Goal: Task Accomplishment & Management: Manage account settings

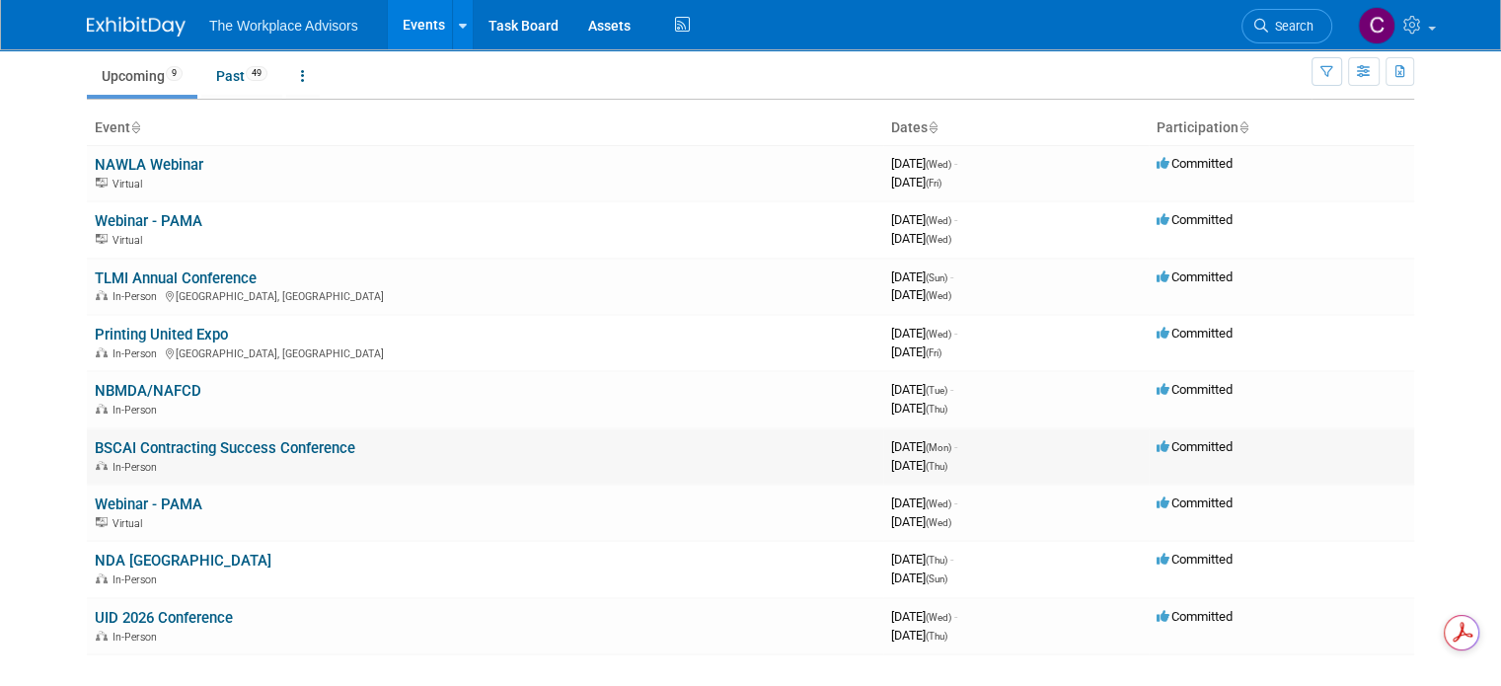
click at [161, 445] on link "BSCAI Contracting Success Conference" at bounding box center [225, 448] width 261 height 18
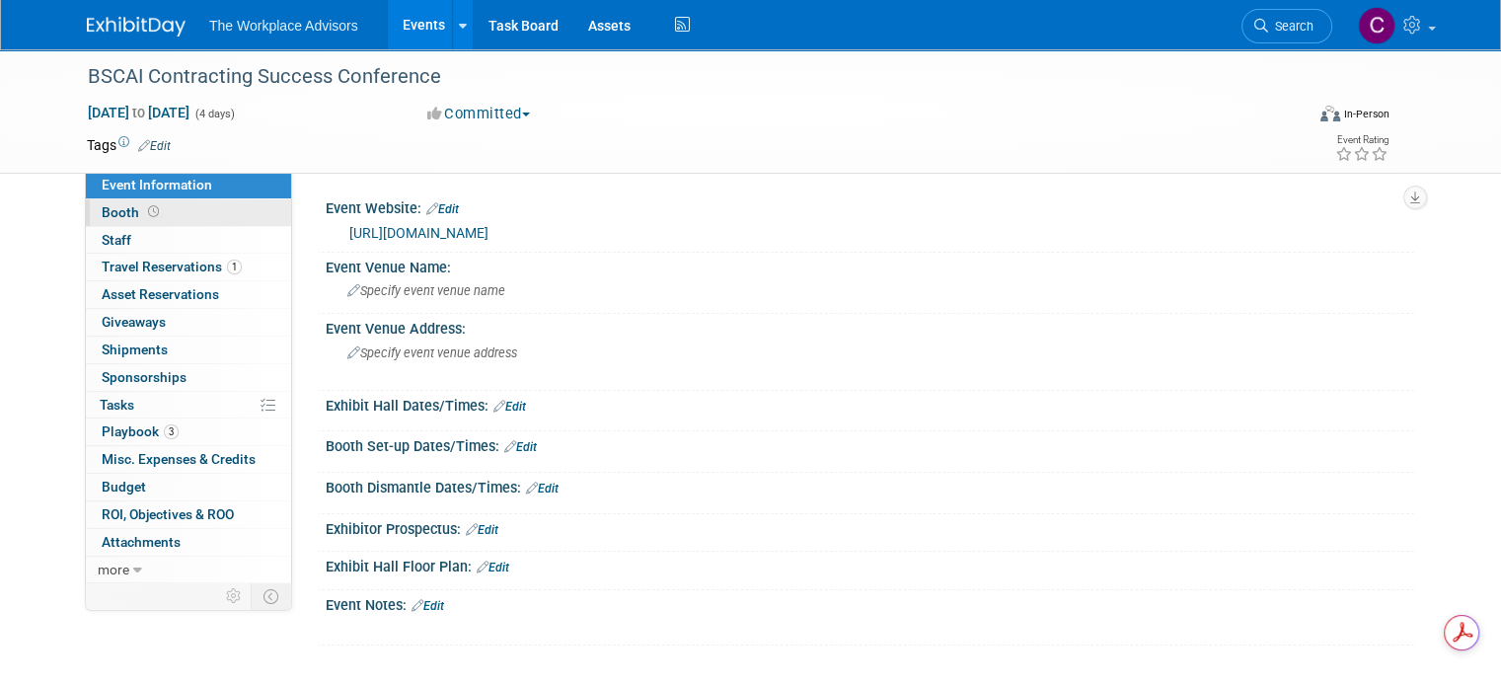
click at [103, 210] on span "Booth" at bounding box center [132, 212] width 61 height 16
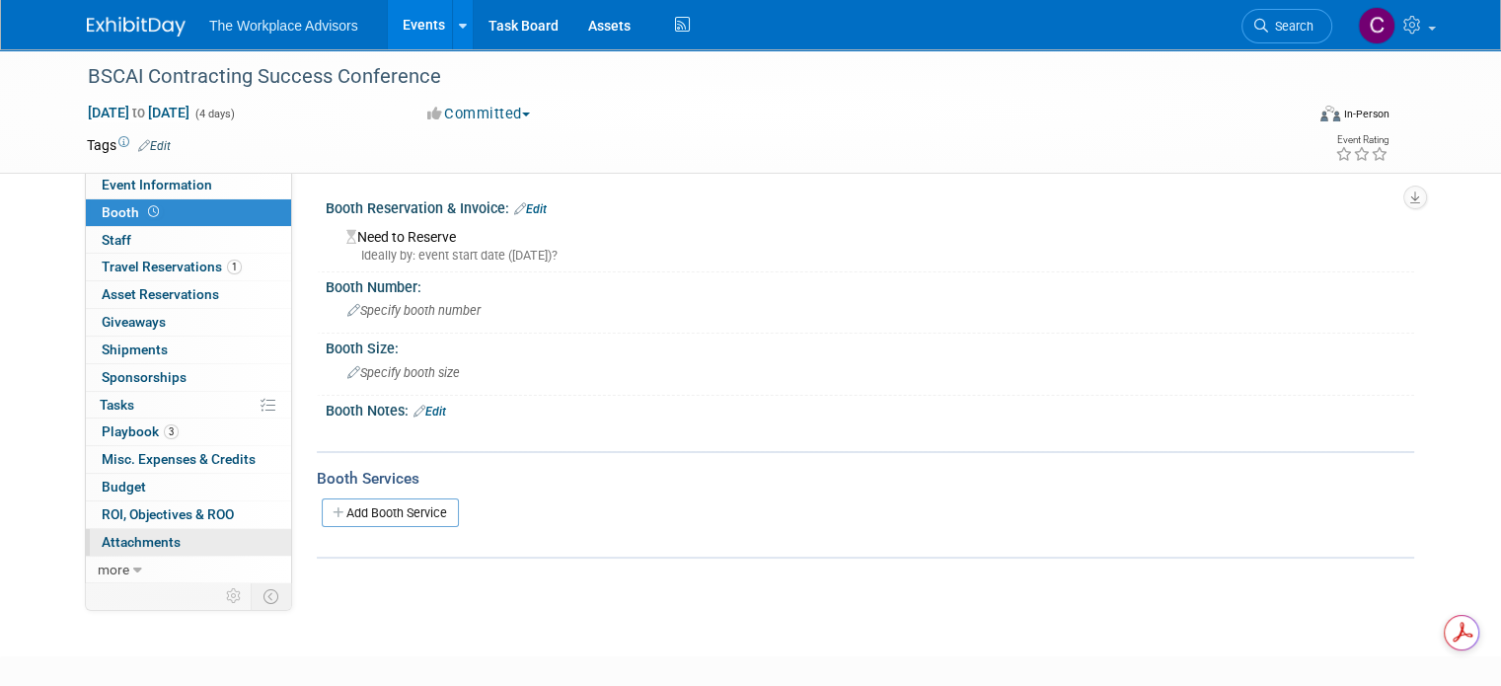
click at [114, 539] on span "Attachments 0" at bounding box center [141, 542] width 79 height 16
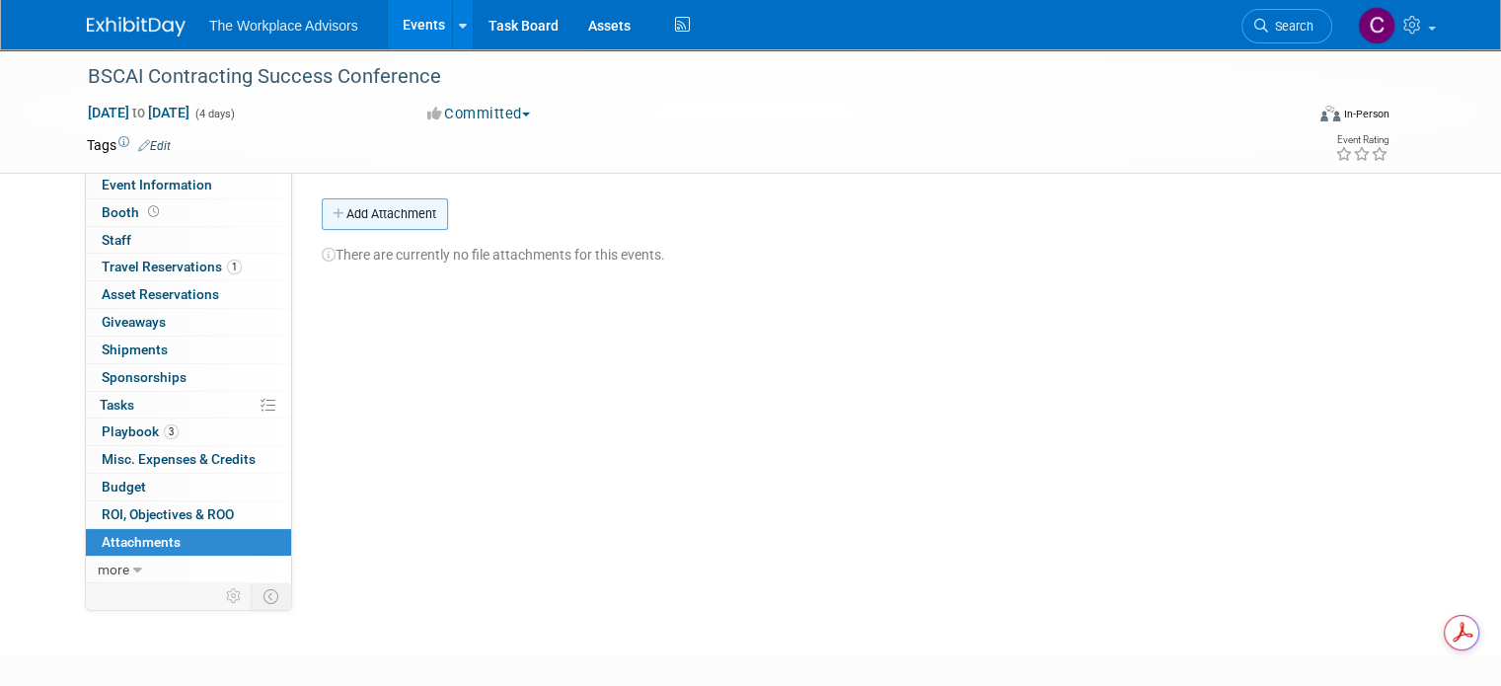
click at [353, 200] on button "Add Attachment" at bounding box center [385, 214] width 126 height 32
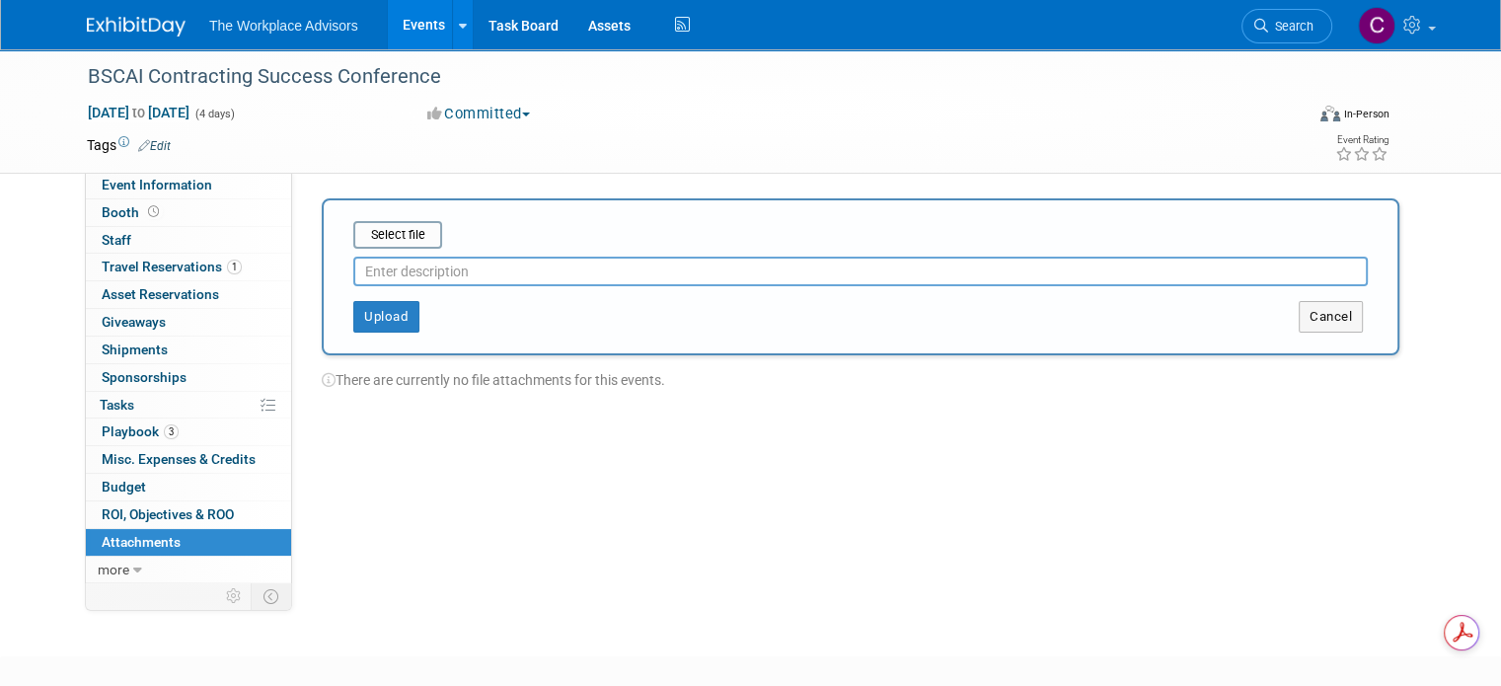
click at [380, 264] on input "text" at bounding box center [860, 272] width 1015 height 30
type input "Booth Contract"
click at [371, 232] on input "file" at bounding box center [322, 235] width 235 height 24
click at [411, 236] on input "file" at bounding box center [322, 235] width 235 height 24
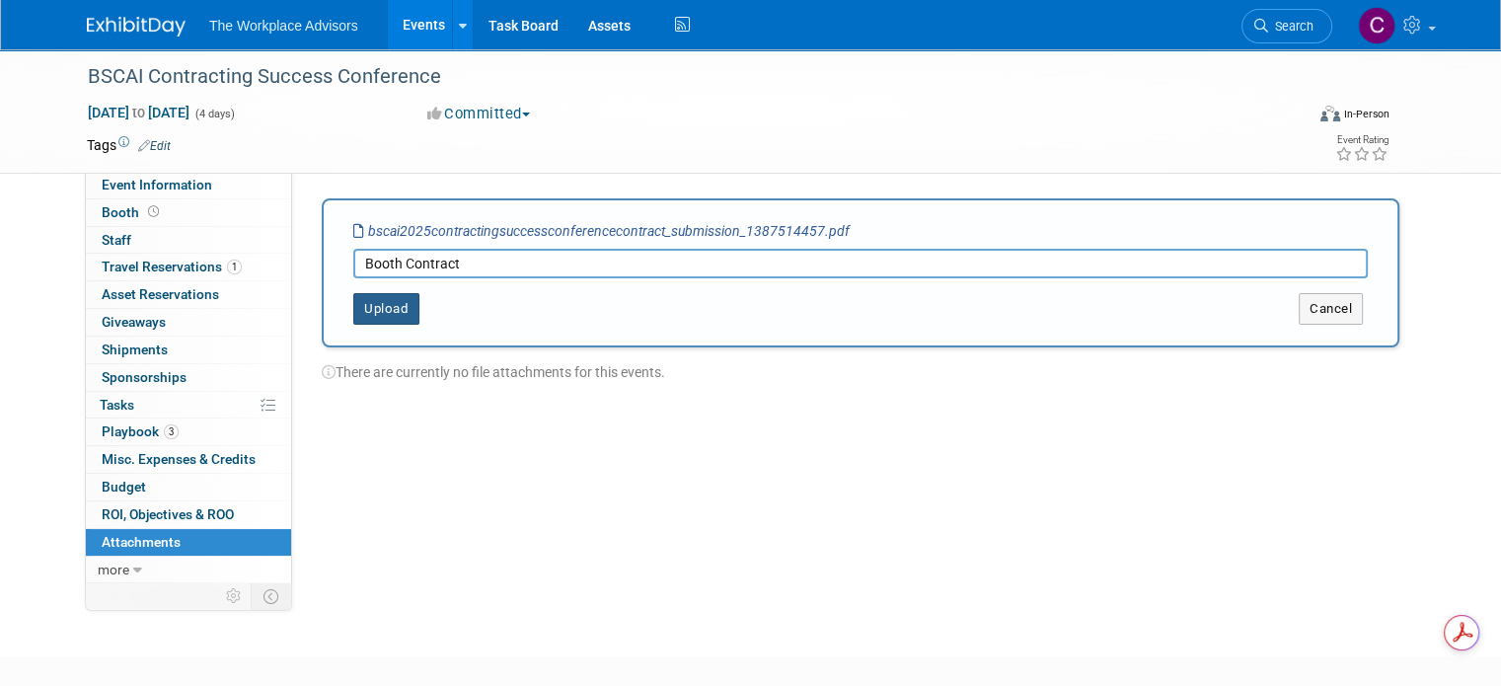
click at [377, 307] on button "Upload" at bounding box center [386, 309] width 66 height 32
